Goal: Information Seeking & Learning: Learn about a topic

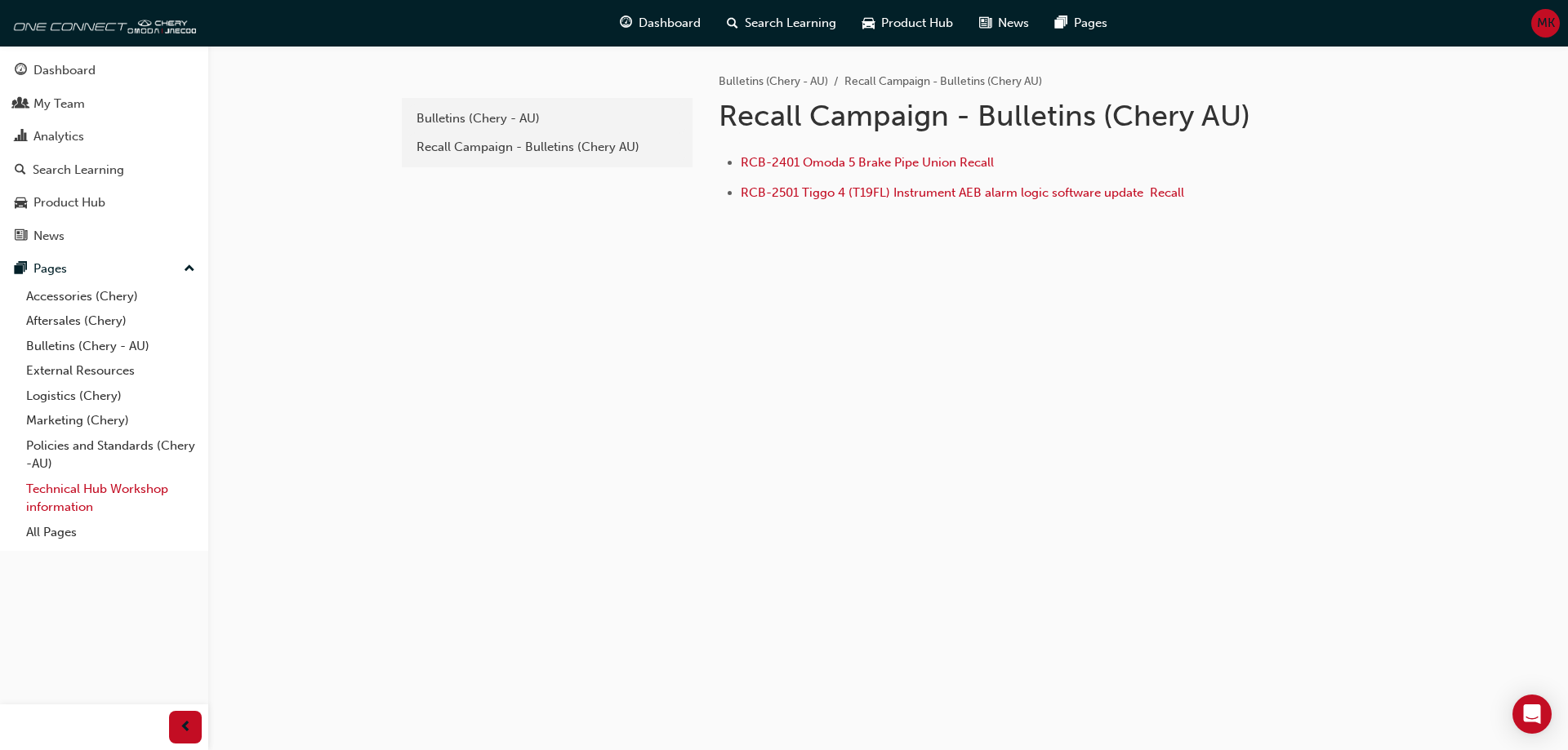
click at [68, 489] on link "Technical Hub Workshop information" at bounding box center [111, 498] width 182 height 43
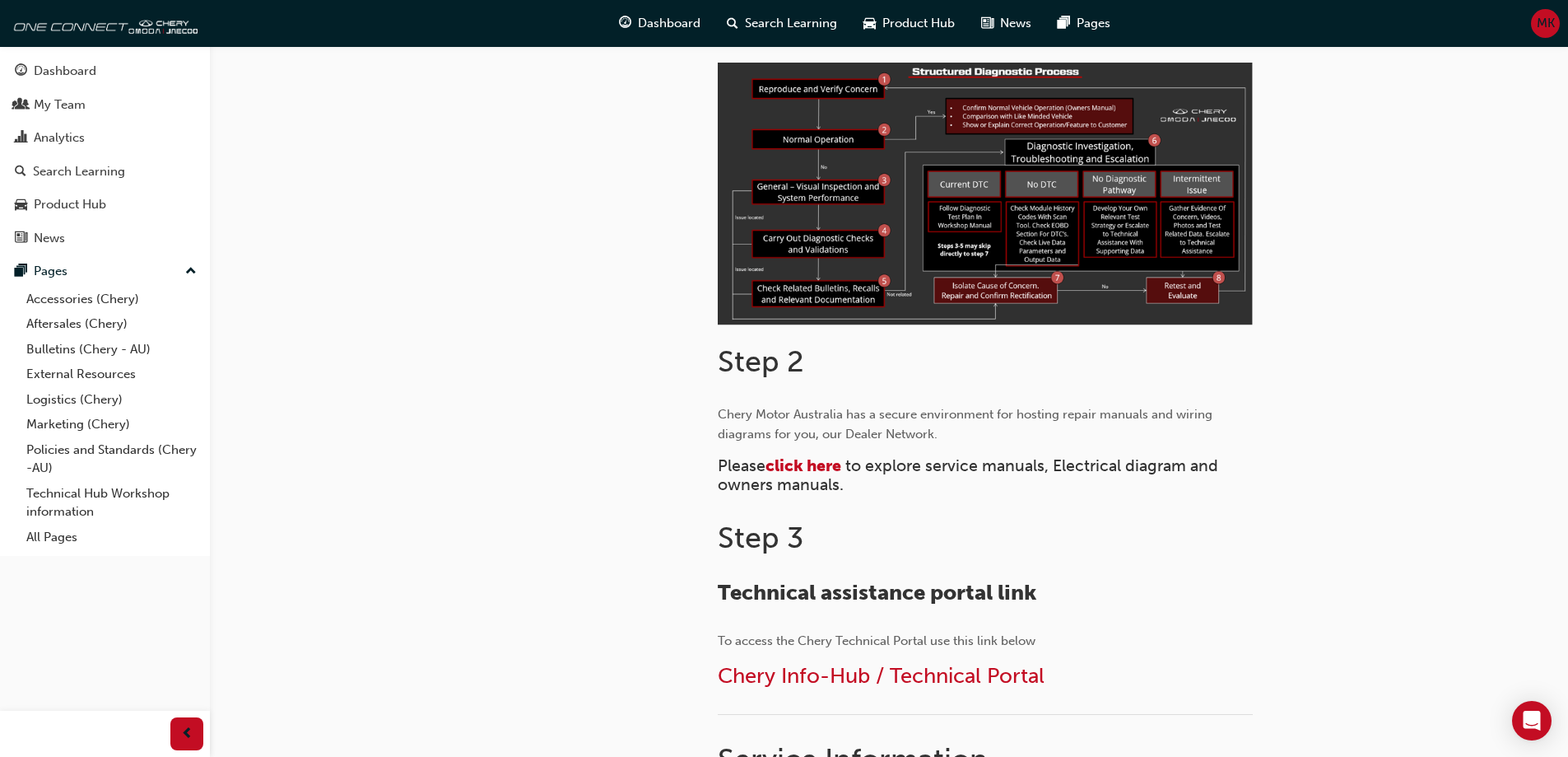
scroll to position [494, 0]
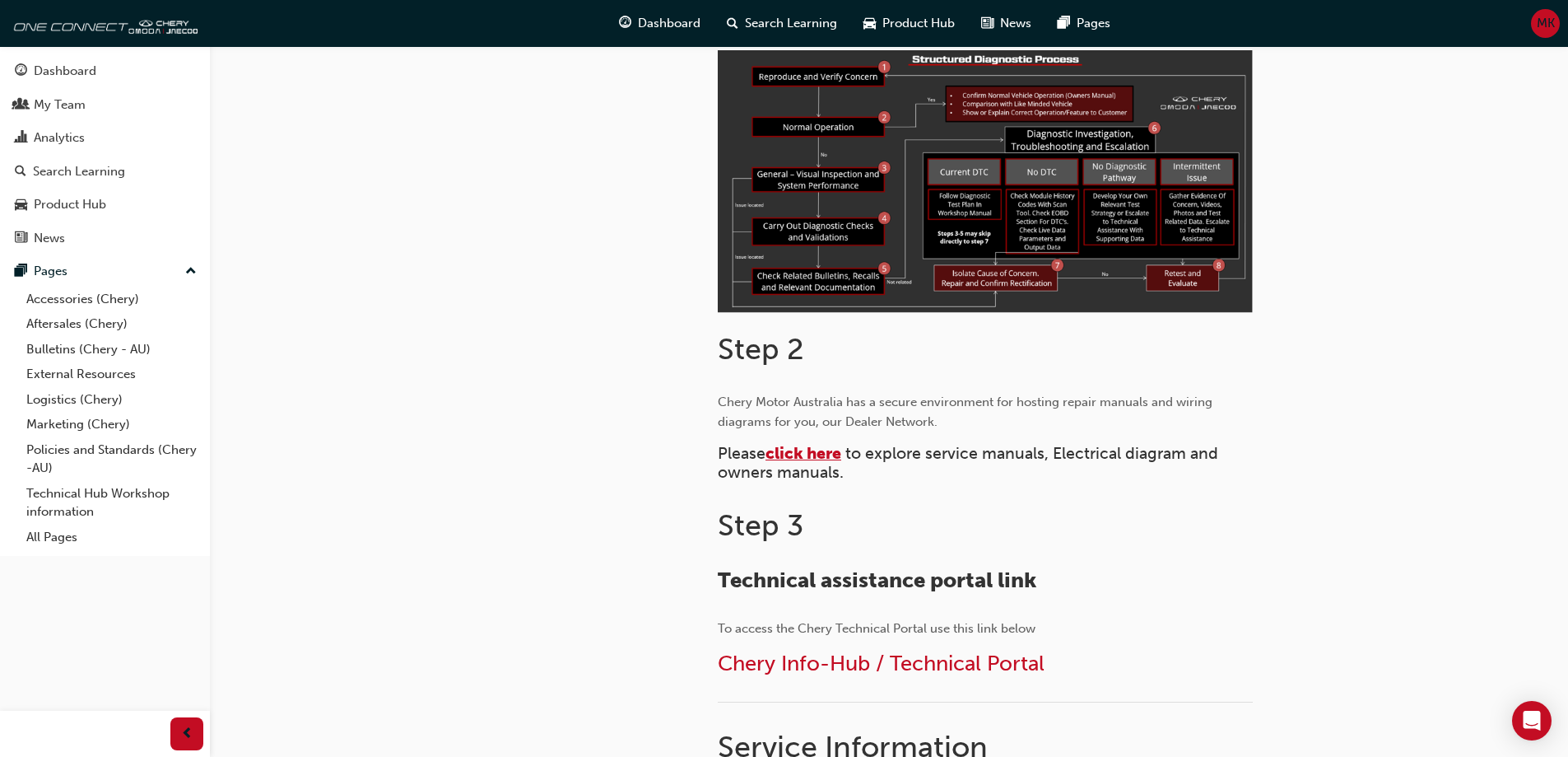
click at [806, 457] on span "click here" at bounding box center [803, 454] width 75 height 19
